Goal: Task Accomplishment & Management: Manage account settings

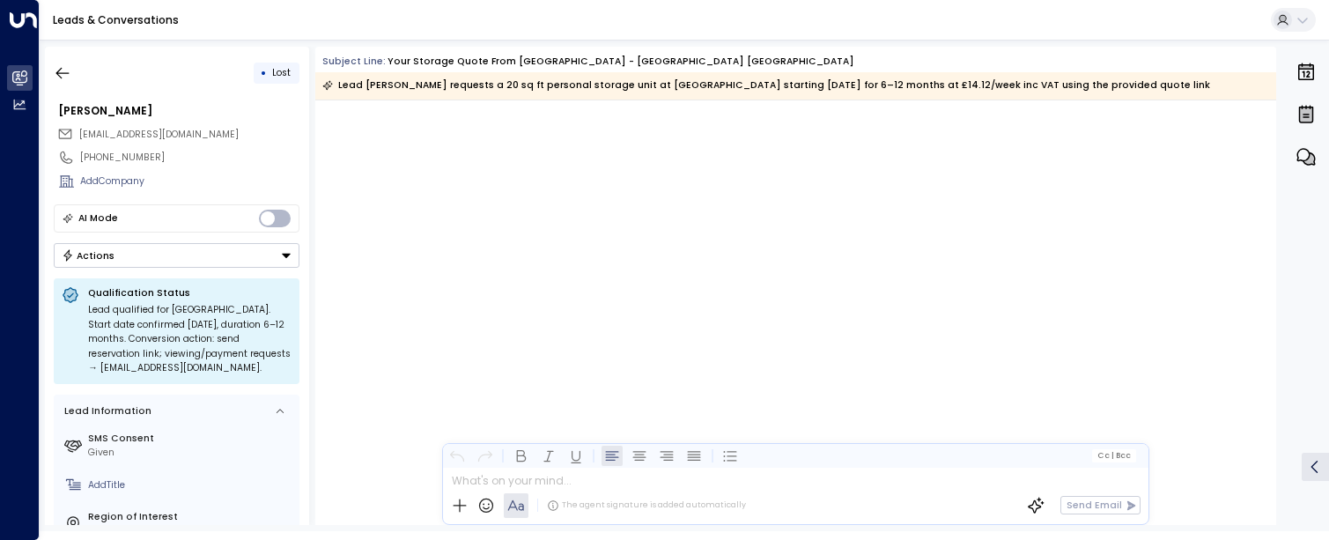
scroll to position [1117, 0]
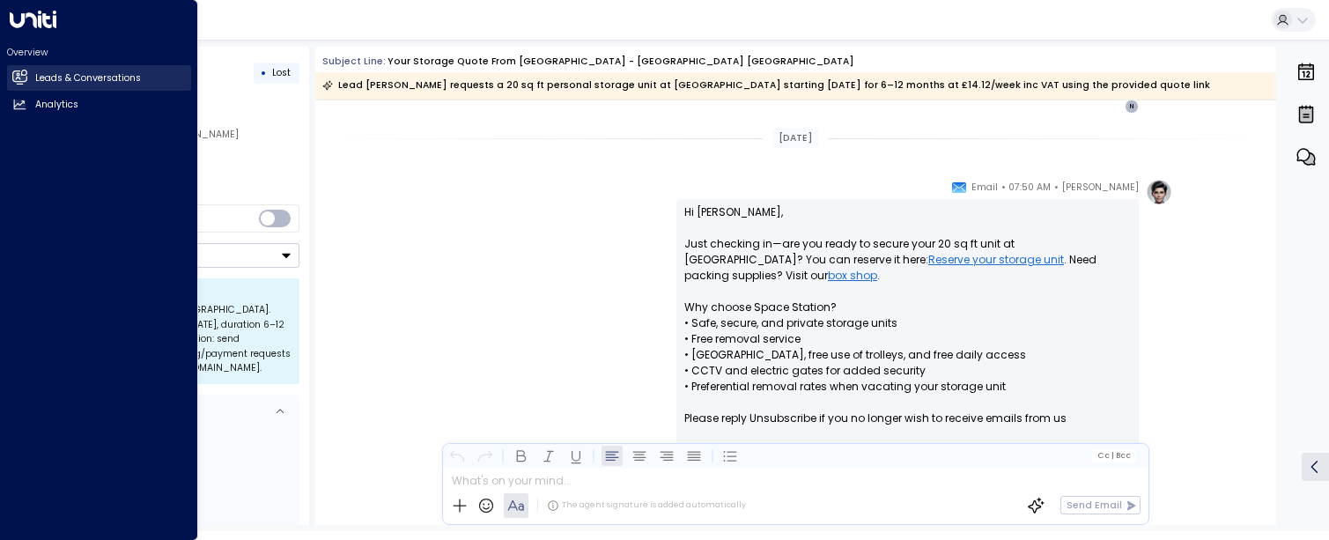
click at [12, 72] on icon at bounding box center [19, 77] width 15 height 15
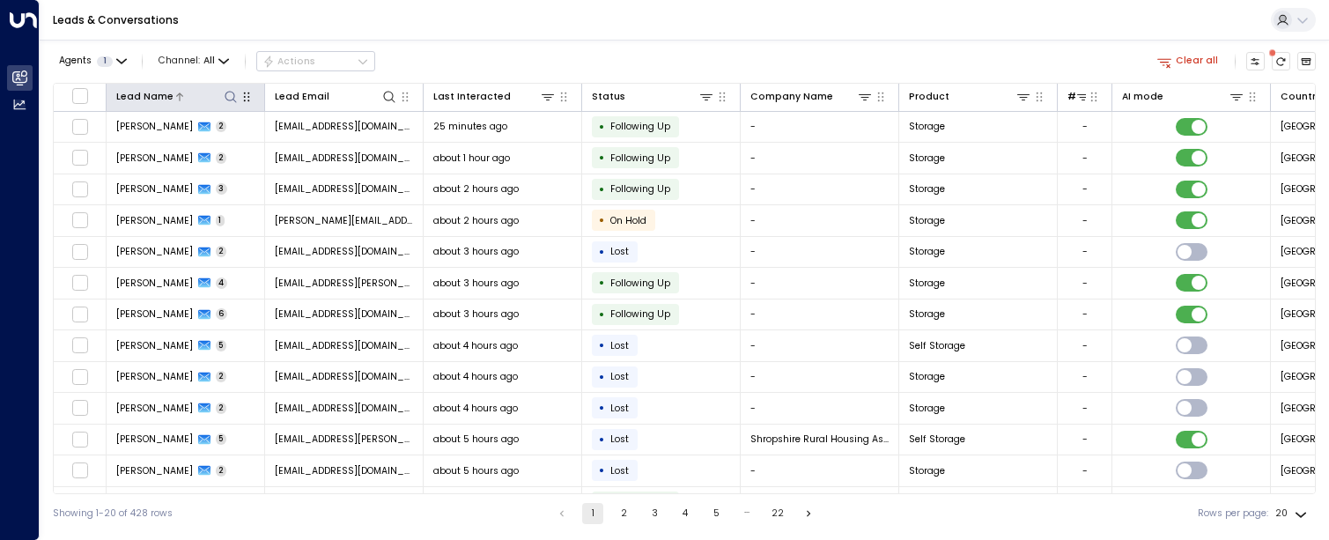
click at [226, 97] on icon at bounding box center [230, 96] width 11 height 11
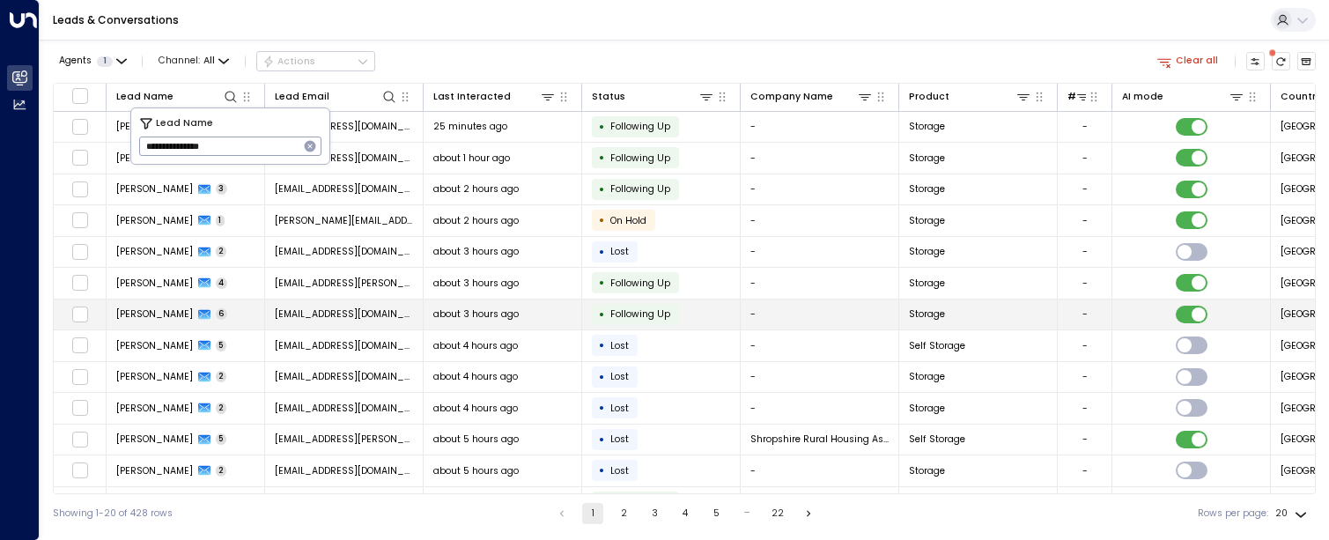
type input "**********"
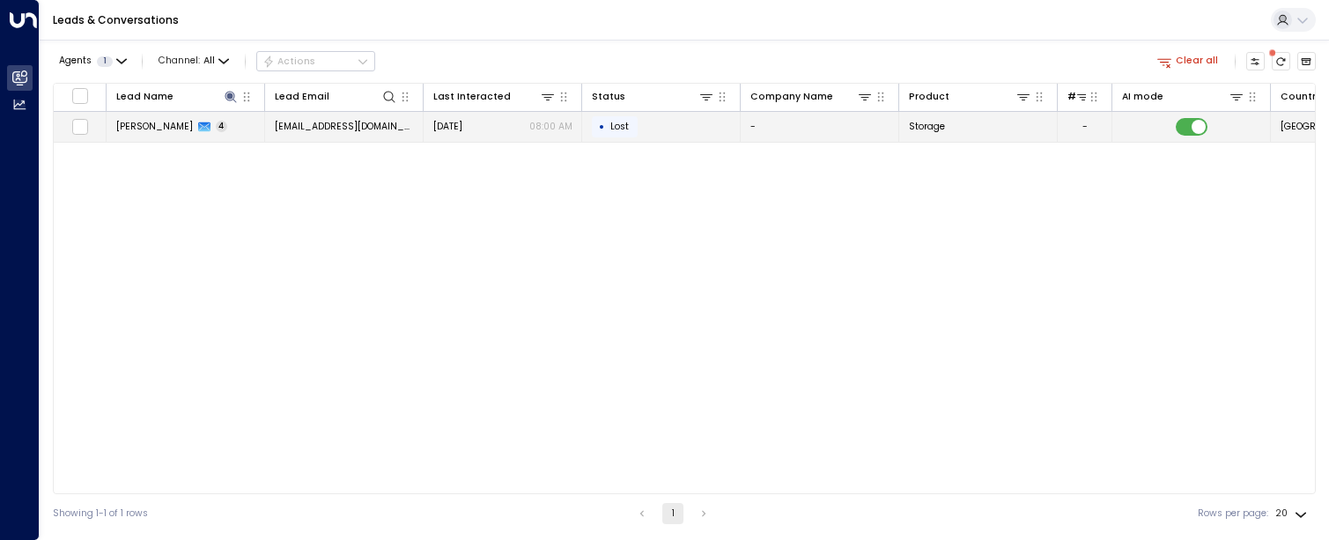
click at [386, 125] on span "[EMAIL_ADDRESS][DOMAIN_NAME]" at bounding box center [344, 126] width 139 height 13
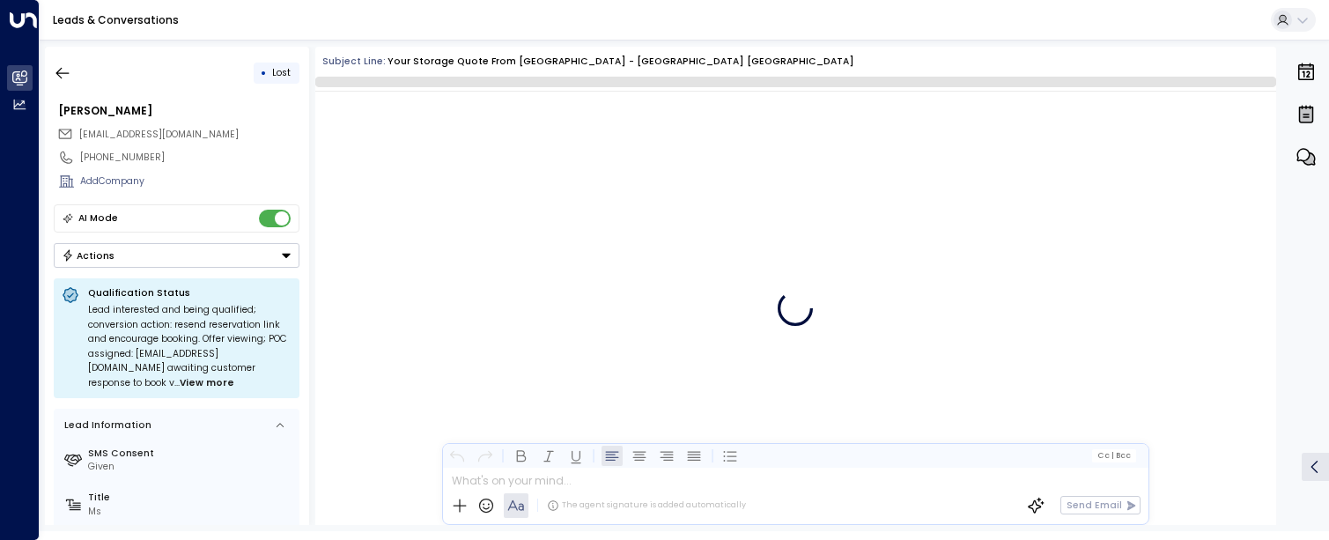
scroll to position [2176, 0]
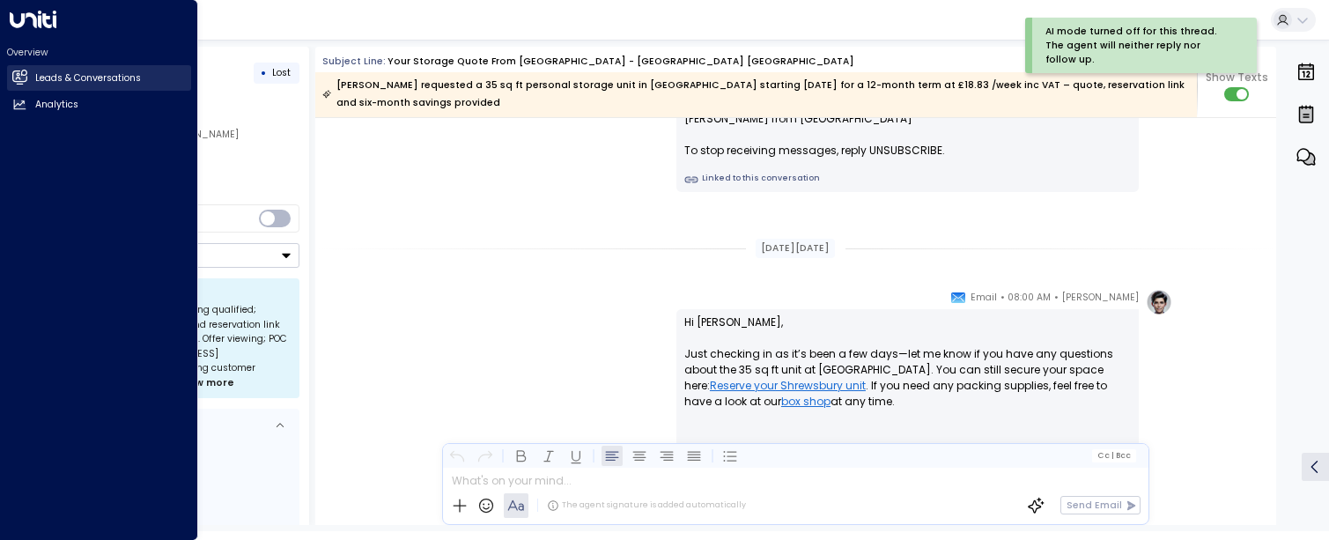
click at [17, 78] on icon at bounding box center [20, 77] width 11 height 15
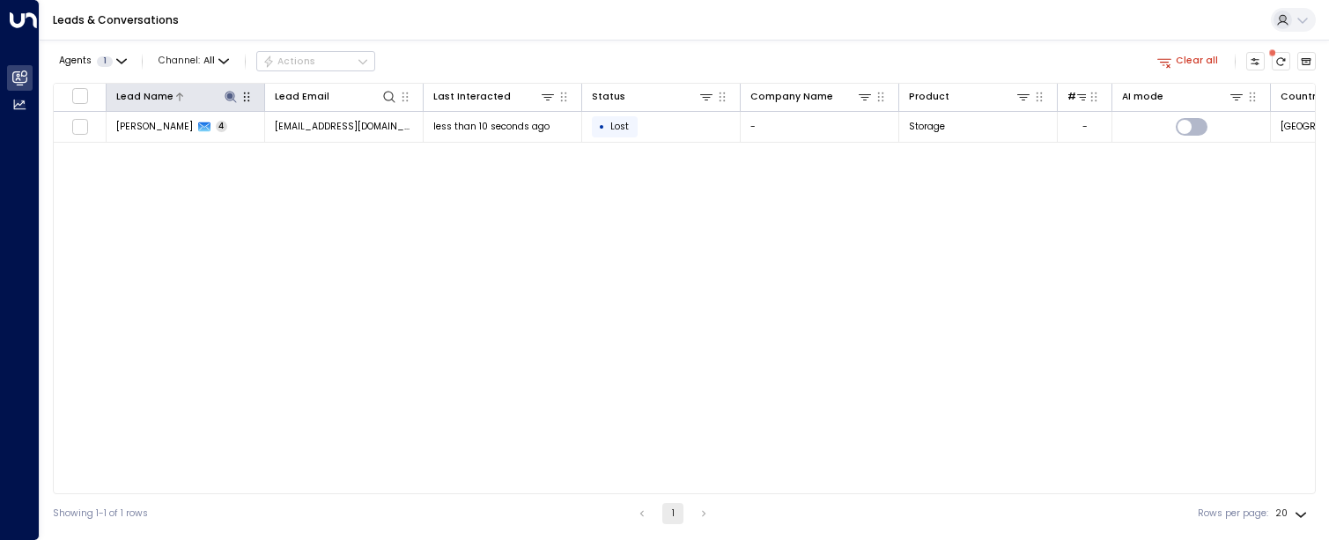
click at [231, 97] on icon at bounding box center [230, 96] width 11 height 11
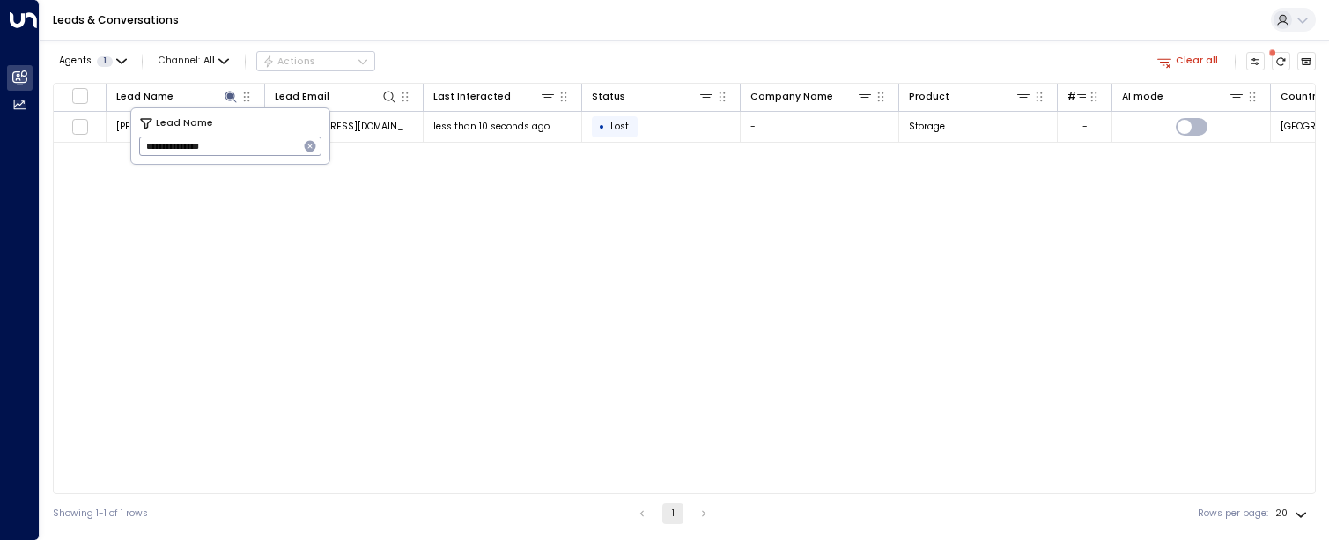
click at [311, 144] on icon "button" at bounding box center [310, 146] width 11 height 11
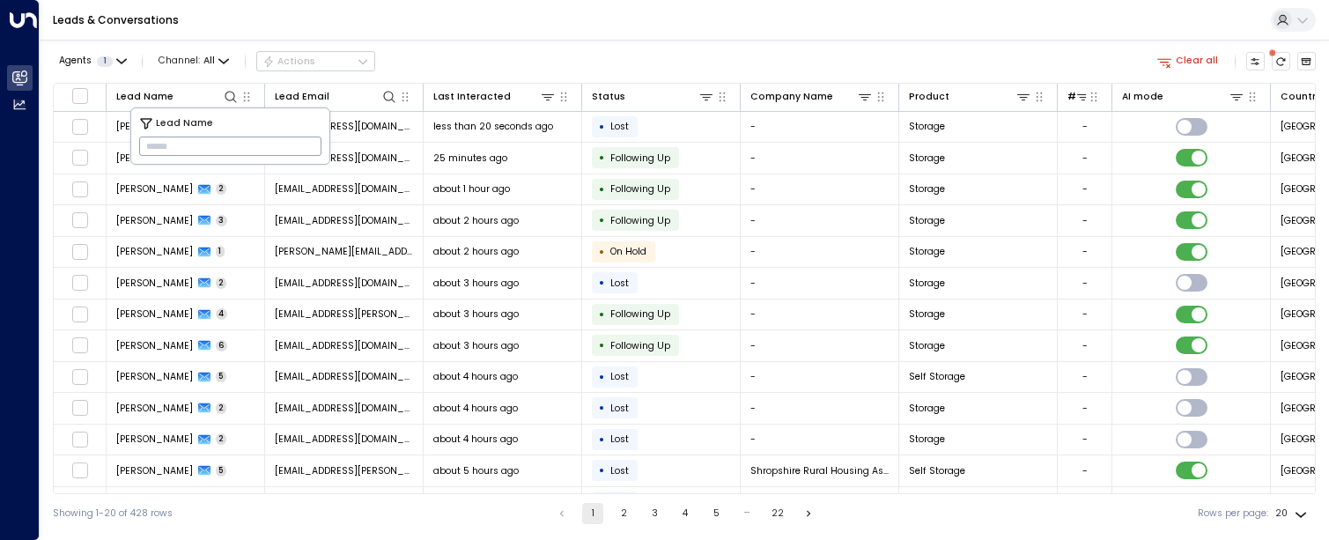
paste input "*******"
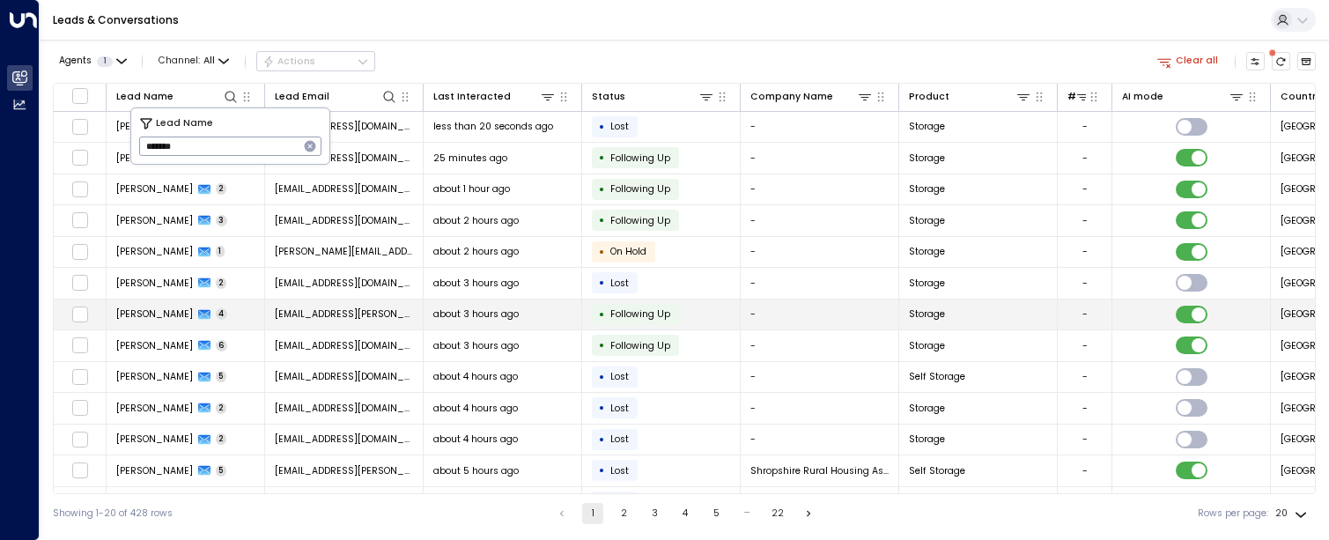
type input "*******"
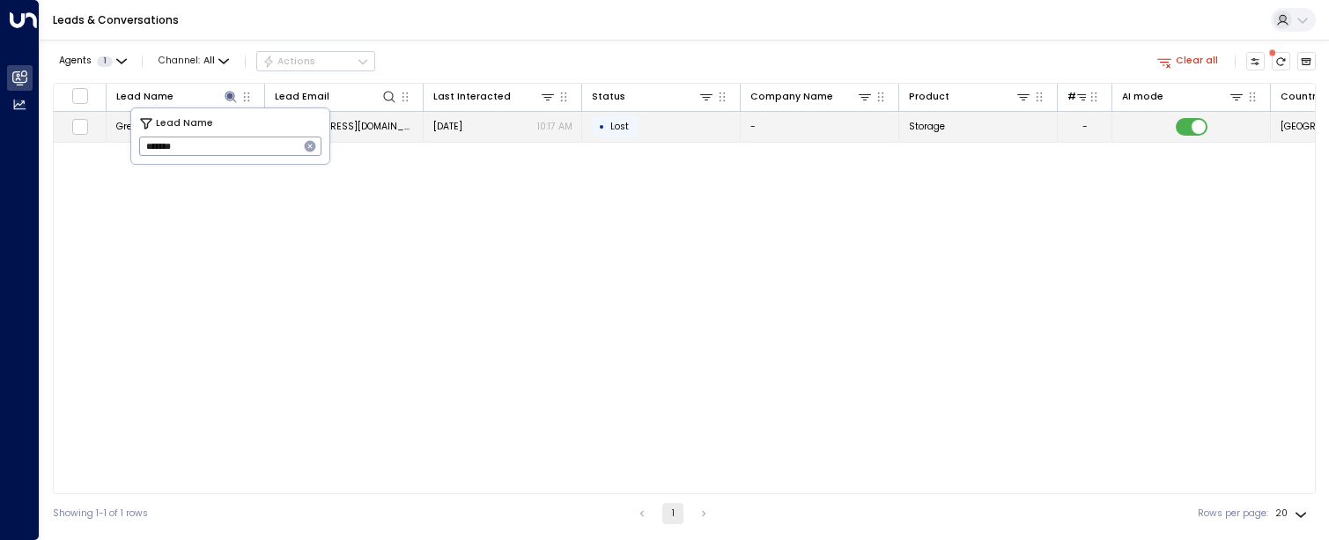
click at [635, 129] on div "• Lost" at bounding box center [615, 126] width 46 height 21
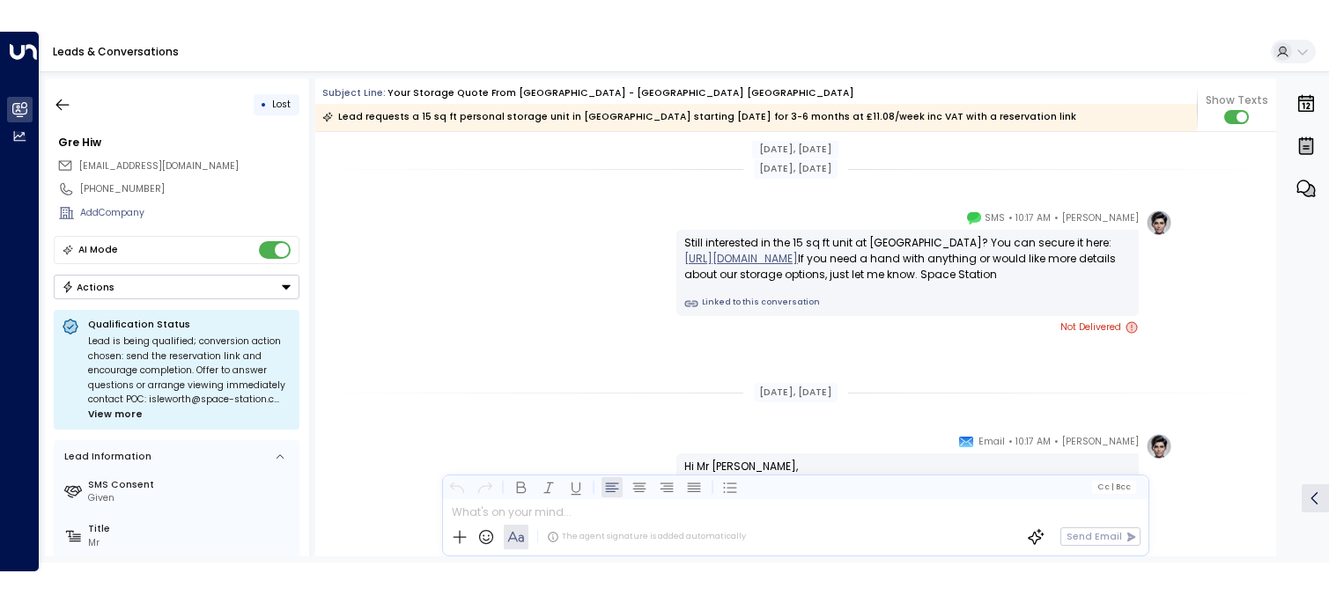
scroll to position [3142, 0]
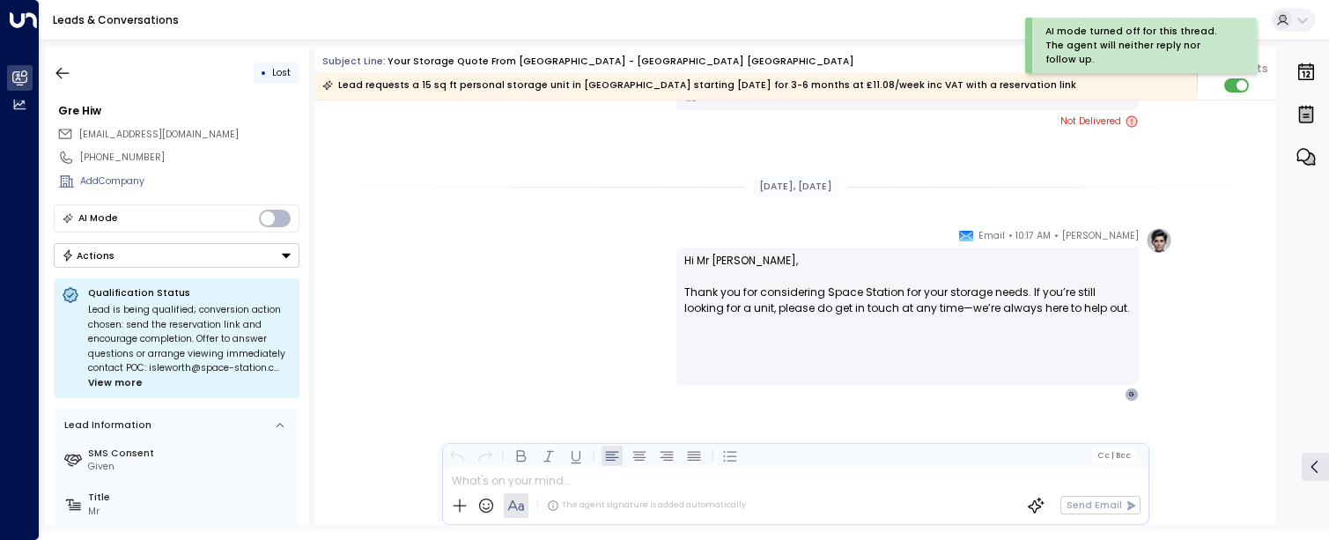
click at [290, 255] on icon "Button group with a nested menu" at bounding box center [286, 255] width 12 height 12
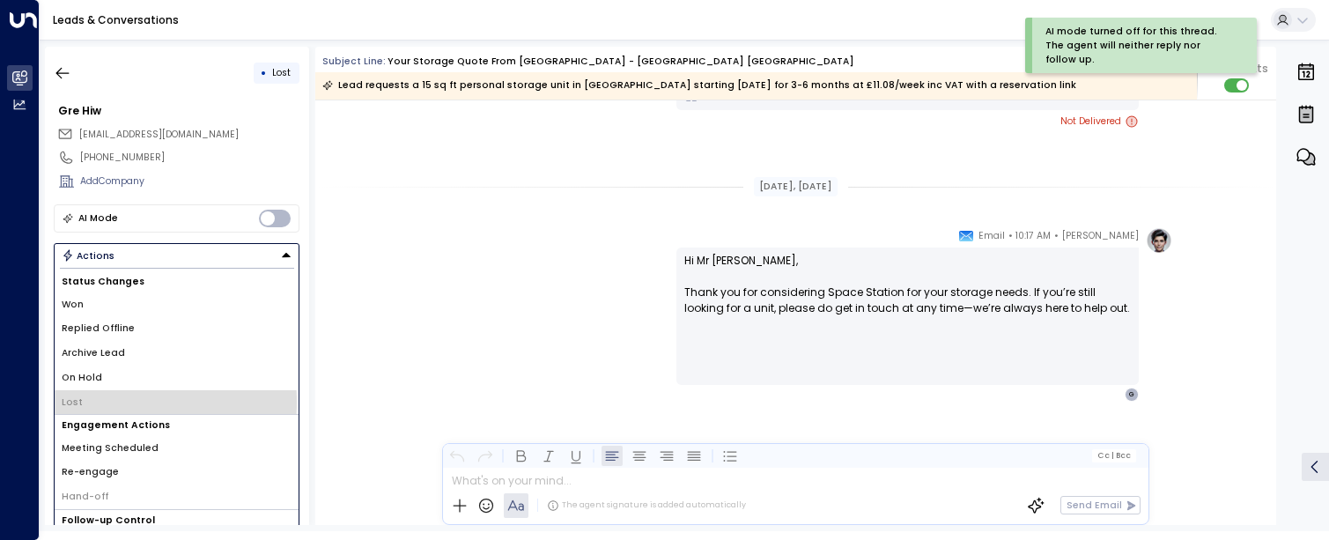
click at [71, 402] on span "Lost" at bounding box center [72, 403] width 21 height 14
click at [544, 262] on div "[PERSON_NAME] • 10:17 AM • Email Hi Mr [PERSON_NAME], Thank you for considering…" at bounding box center [795, 314] width 753 height 174
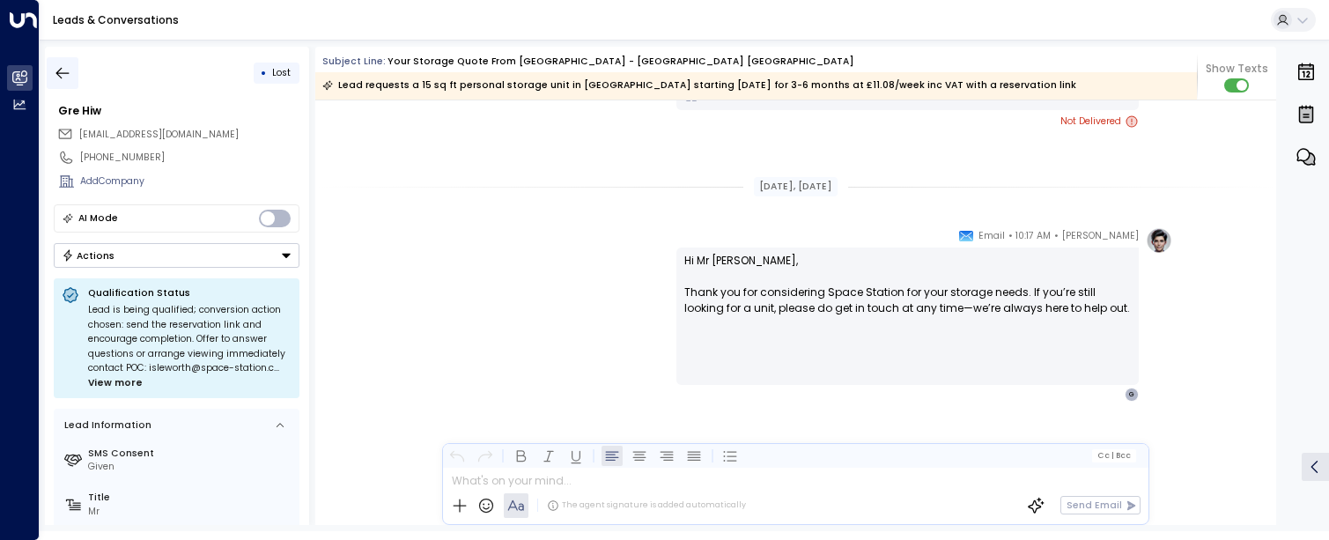
click at [65, 79] on icon "button" at bounding box center [63, 73] width 18 height 18
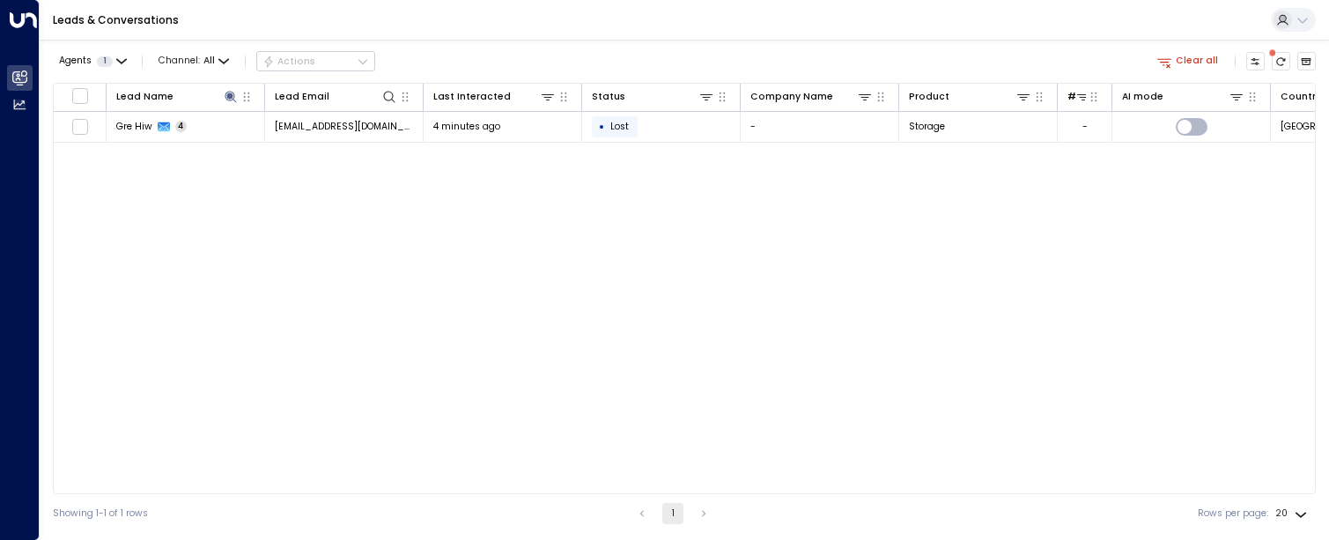
click at [65, 79] on div "Agents 1 Channel: All Actions Clear all Lead Name Lead Email Last Interacted St…" at bounding box center [684, 286] width 1263 height 493
click at [227, 104] on button at bounding box center [230, 96] width 17 height 17
click at [312, 148] on icon "button" at bounding box center [310, 146] width 14 height 14
